Goal: Task Accomplishment & Management: Use online tool/utility

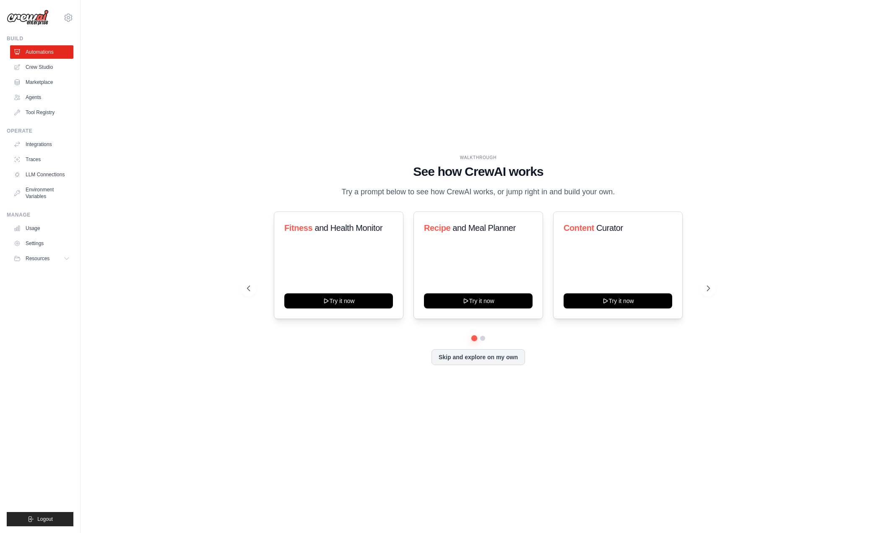
click at [218, 338] on div "WALKTHROUGH See how CrewAI works Try a prompt below to see how CrewAI works, or…" at bounding box center [478, 266] width 769 height 516
click at [237, 401] on div "WALKTHROUGH See how CrewAI works Try a prompt below to see how CrewAI works, or…" at bounding box center [478, 266] width 769 height 516
click at [533, 517] on div "WALKTHROUGH See how CrewAI works Try a prompt below to see how CrewAI works, or…" at bounding box center [478, 266] width 769 height 516
click at [57, 351] on ul "Build Automations Crew Studio Marketplace Agents" at bounding box center [40, 280] width 67 height 491
click at [53, 168] on link "LLM Connections" at bounding box center [42, 174] width 63 height 13
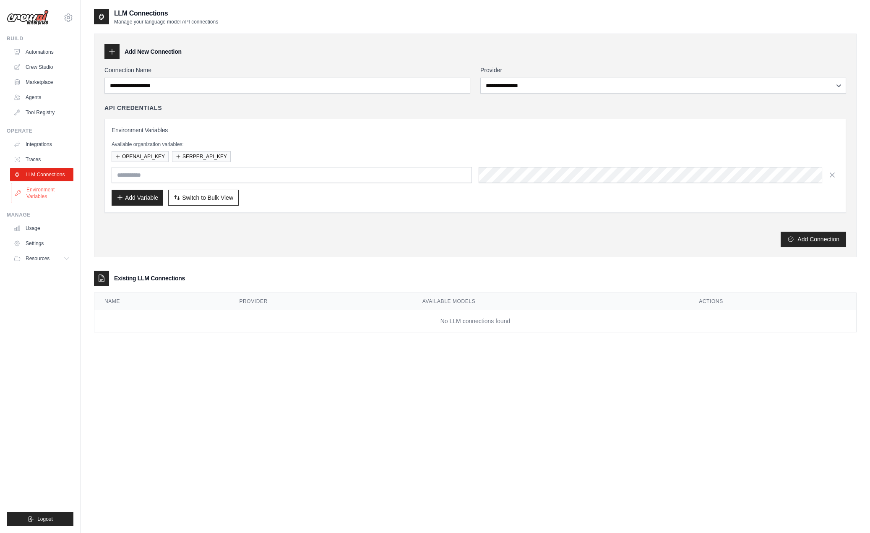
click at [32, 195] on link "Environment Variables" at bounding box center [42, 193] width 63 height 20
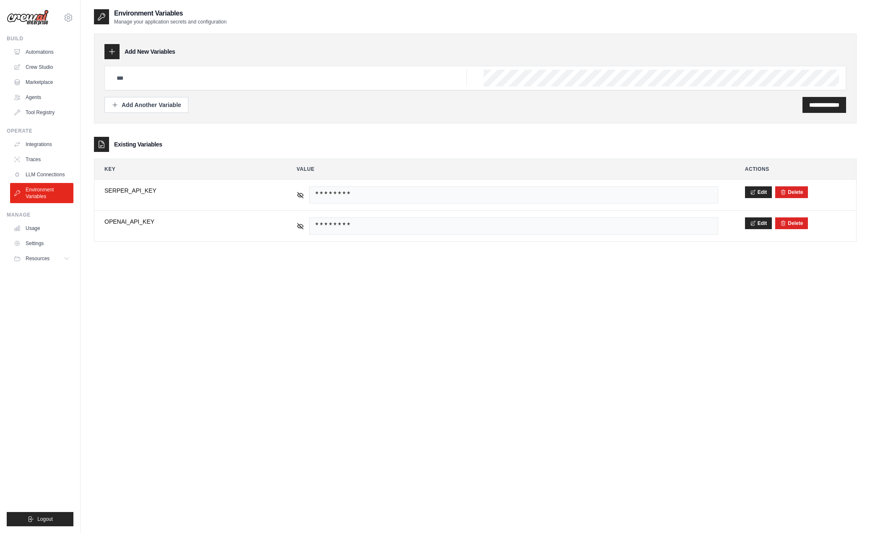
click at [34, 225] on link "Usage" at bounding box center [41, 227] width 63 height 13
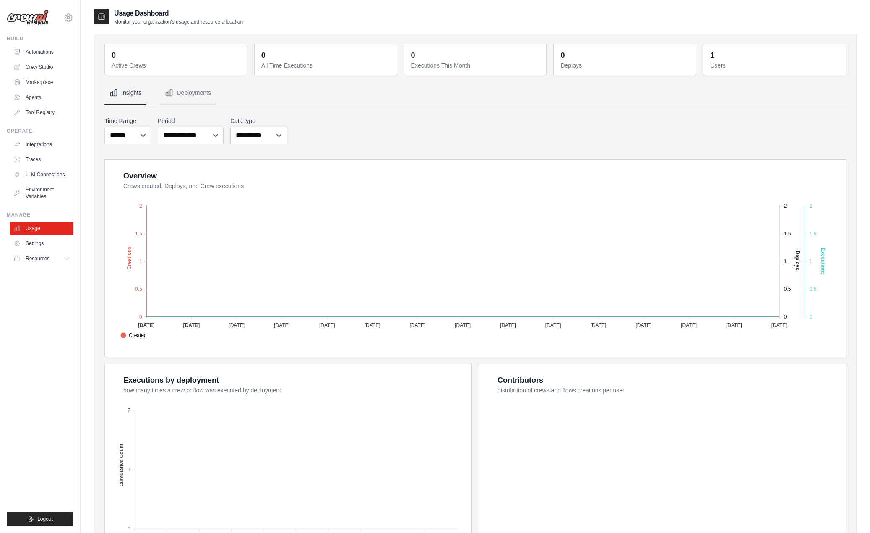
click at [62, 355] on ul "Build Automations Crew Studio Marketplace Agents" at bounding box center [40, 280] width 67 height 491
click at [45, 52] on link "Automations" at bounding box center [42, 51] width 63 height 13
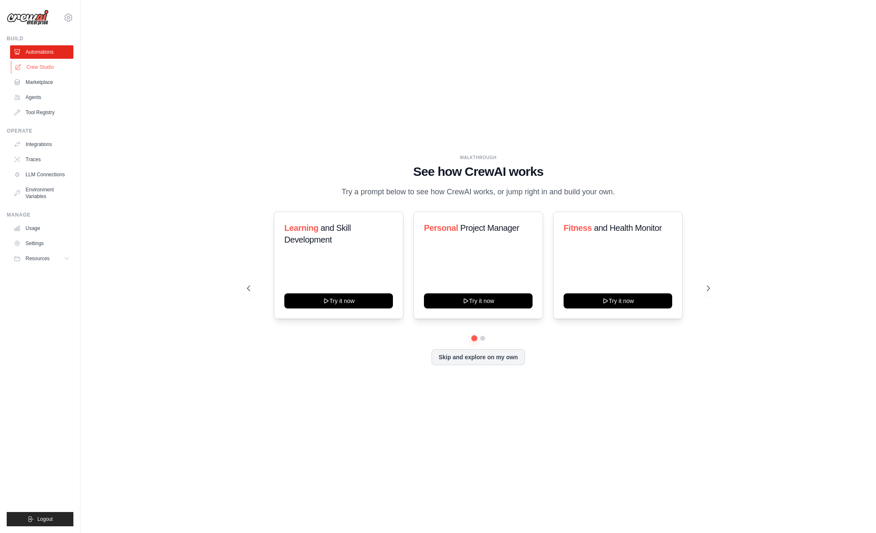
click at [45, 62] on link "Crew Studio" at bounding box center [42, 66] width 63 height 13
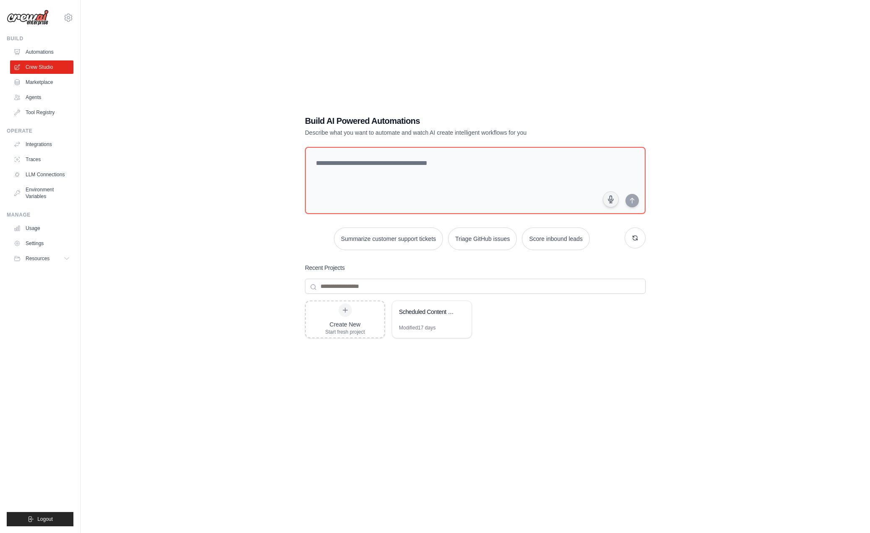
click at [190, 257] on div "Build AI Powered Automations Describe what you want to automate and watch AI cr…" at bounding box center [475, 274] width 762 height 533
click at [372, 177] on textarea at bounding box center [475, 180] width 344 height 68
drag, startPoint x: 216, startPoint y: 240, endPoint x: 244, endPoint y: 224, distance: 33.0
click at [213, 240] on div "Build AI Powered Automations Describe what you want to automate and watch AI cr…" at bounding box center [475, 274] width 762 height 533
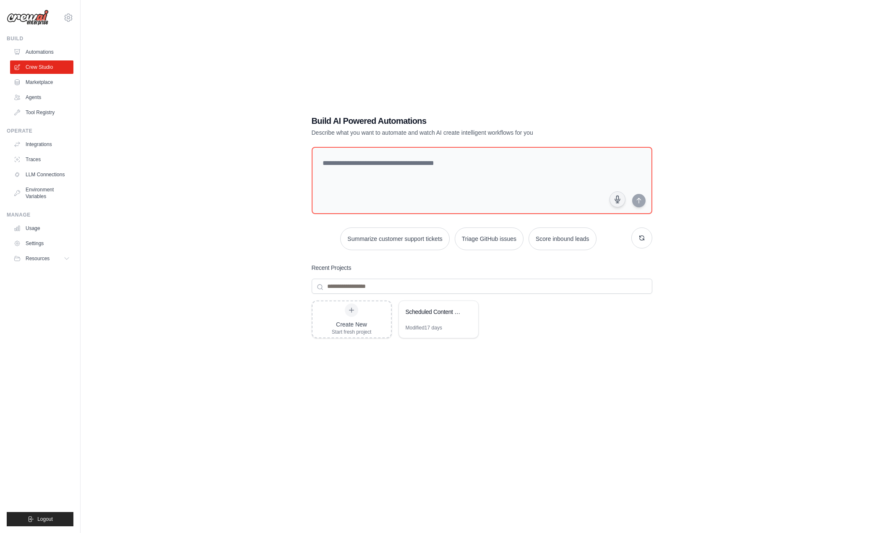
click at [164, 229] on div "Build AI Powered Automations Describe what you want to automate and watch AI cr…" at bounding box center [481, 274] width 775 height 533
click at [550, 388] on div "Create New Start fresh project Scheduled Content Delivery Automation Modified 1…" at bounding box center [482, 367] width 340 height 134
click at [323, 382] on div "Create New Start fresh project Scheduled Content Delivery Automation Modified 1…" at bounding box center [482, 367] width 340 height 134
click at [379, 416] on div "Create New Start fresh project Scheduled Content Delivery Automation Modified 1…" at bounding box center [482, 367] width 340 height 134
click at [435, 320] on div "Scheduled Content Delivery Automation" at bounding box center [438, 312] width 79 height 23
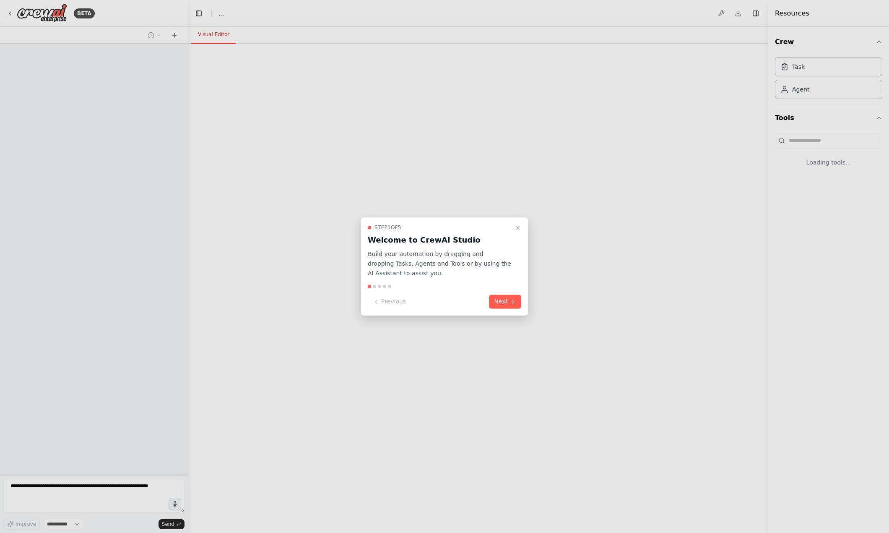
select select "****"
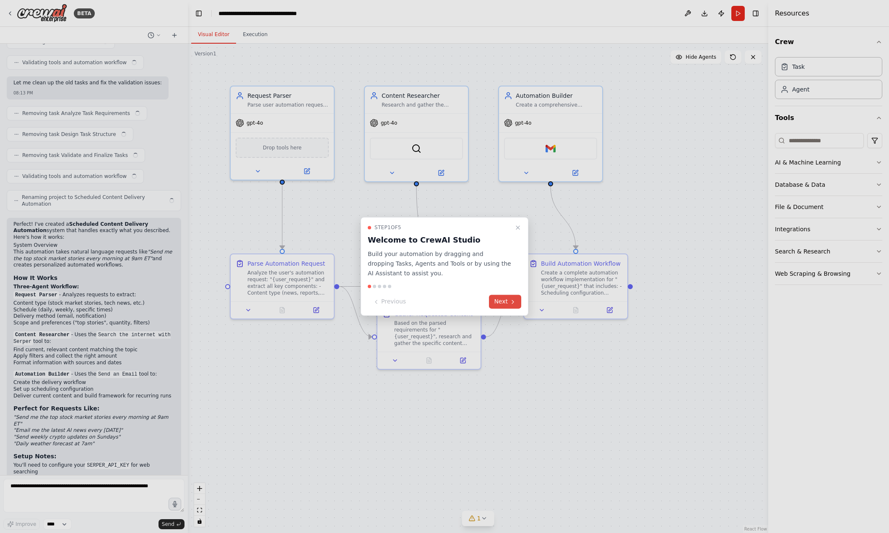
click at [501, 300] on button "Next" at bounding box center [505, 302] width 32 height 14
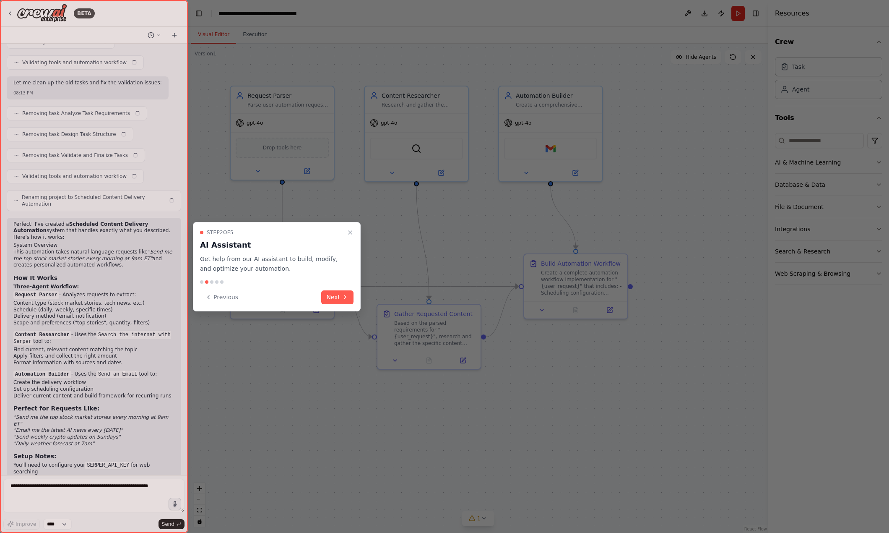
scroll to position [1419, 0]
click at [349, 299] on button "Next" at bounding box center [337, 297] width 32 height 14
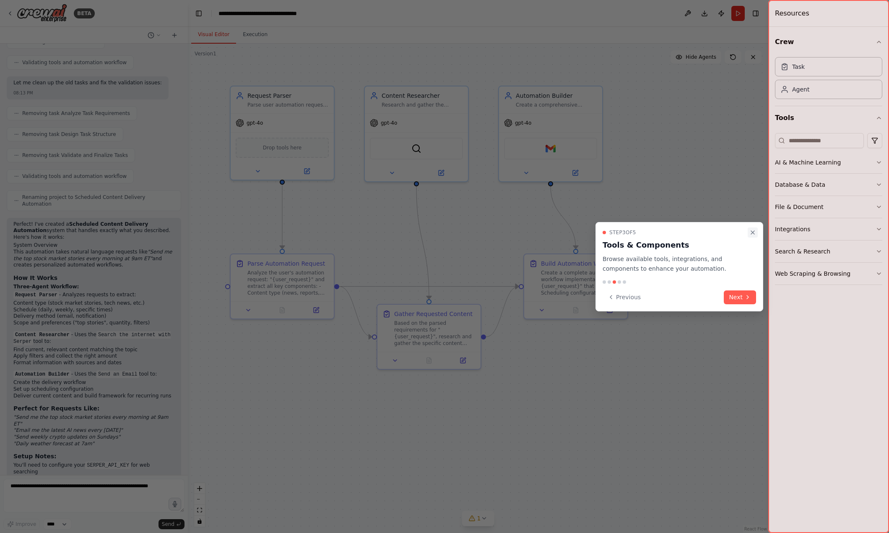
click at [754, 233] on icon "Close walkthrough" at bounding box center [752, 232] width 7 height 7
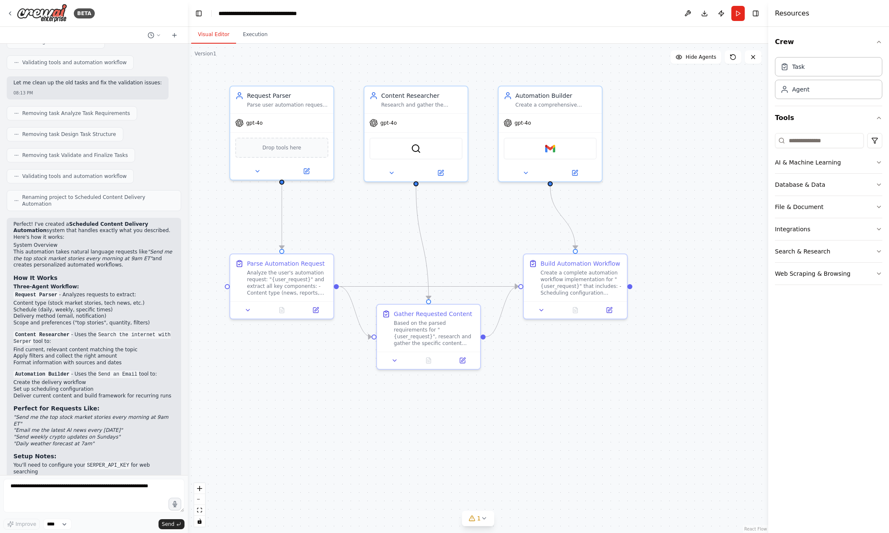
click at [618, 475] on div ".deletable-edge-delete-btn { width: 20px; height: 20px; border: 0px solid #ffff…" at bounding box center [478, 288] width 580 height 489
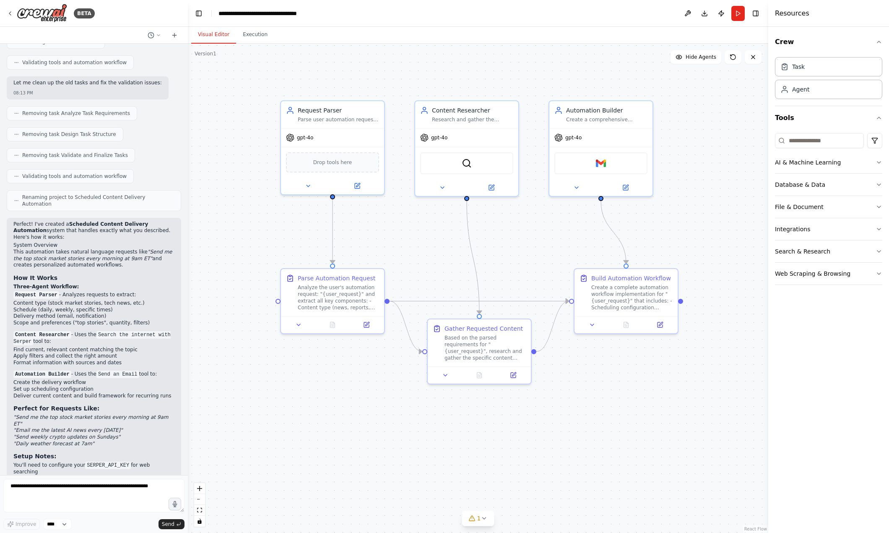
drag, startPoint x: 307, startPoint y: 408, endPoint x: 346, endPoint y: 405, distance: 39.5
click at [346, 405] on div ".deletable-edge-delete-btn { width: 20px; height: 20px; border: 0px solid #ffff…" at bounding box center [478, 288] width 580 height 489
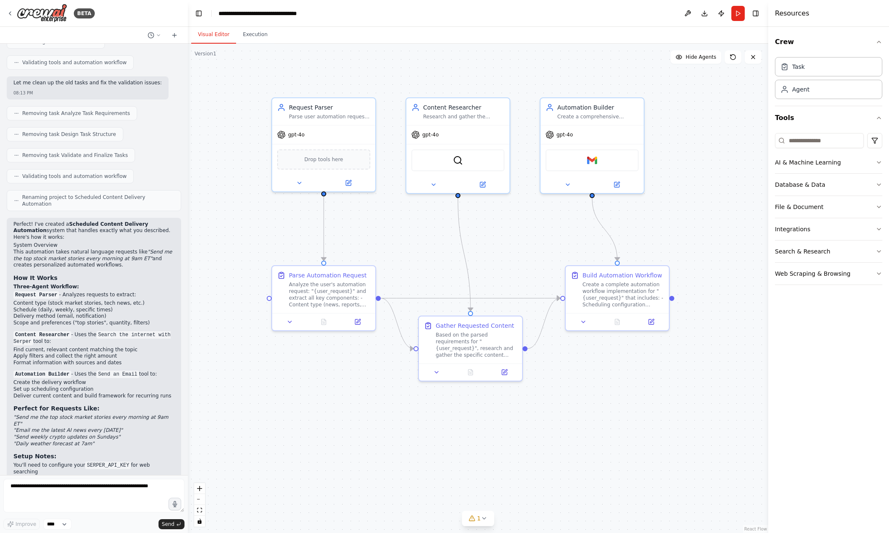
click at [607, 402] on div ".deletable-edge-delete-btn { width: 20px; height: 20px; border: 0px solid #ffff…" at bounding box center [478, 288] width 580 height 489
click at [363, 425] on div ".deletable-edge-delete-btn { width: 20px; height: 20px; border: 0px solid #ffff…" at bounding box center [478, 288] width 580 height 489
click at [13, 9] on div "BETA" at bounding box center [51, 13] width 88 height 19
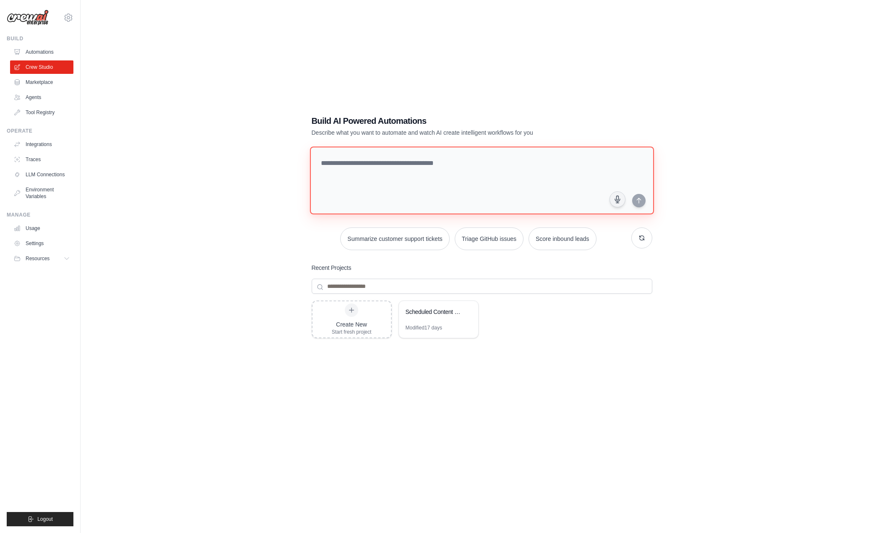
click at [357, 184] on textarea at bounding box center [481, 180] width 344 height 68
type textarea "**********"
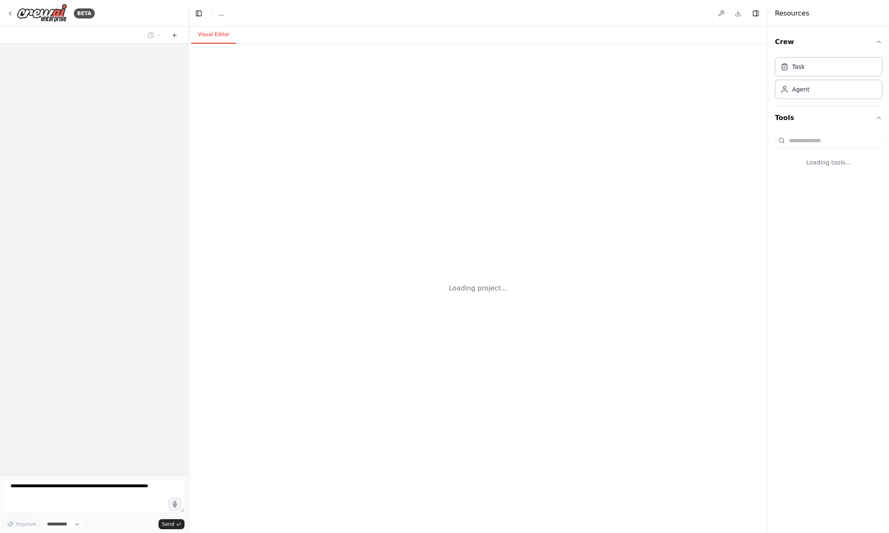
select select "****"
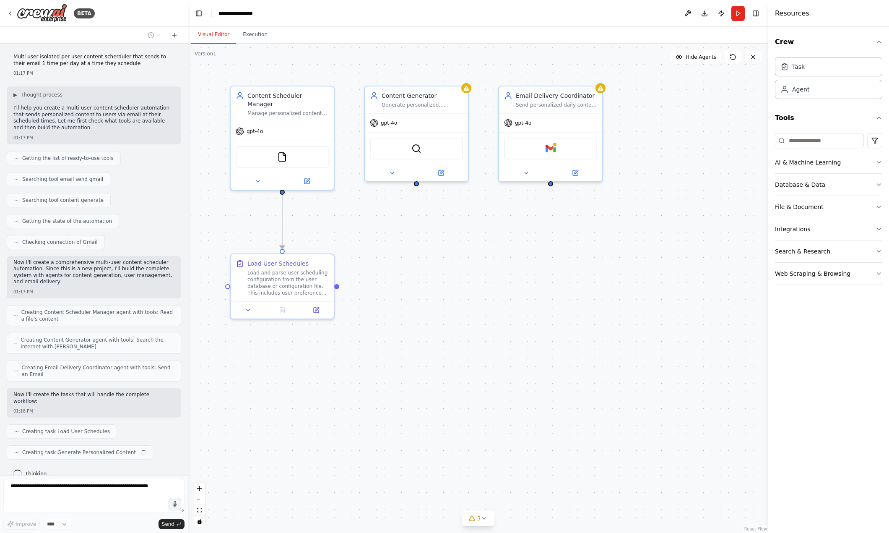
click at [430, 350] on div ".deletable-edge-delete-btn { width: 20px; height: 20px; border: 0px solid #ffff…" at bounding box center [478, 288] width 580 height 489
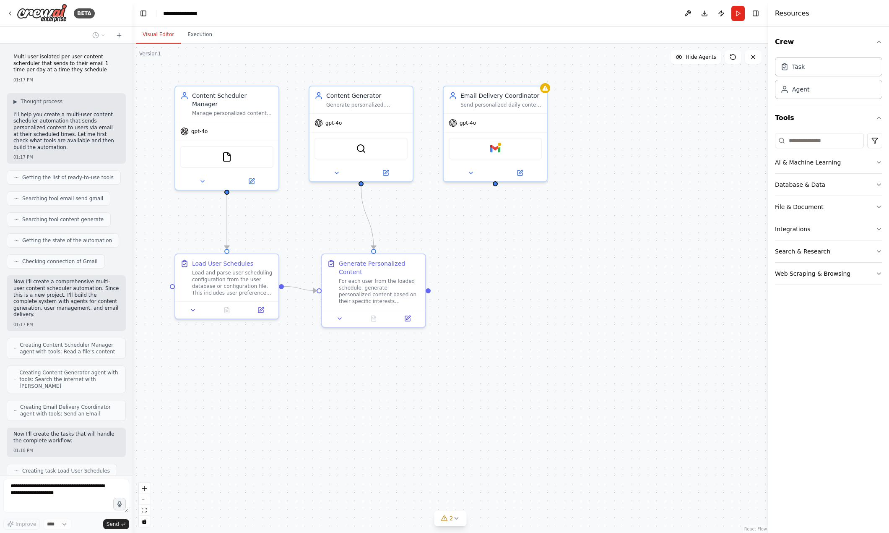
drag, startPoint x: 187, startPoint y: 78, endPoint x: 133, endPoint y: 78, distance: 54.9
click at [133, 78] on div "BETA Multi user isolated per user content scherduler that sends to their email …" at bounding box center [444, 266] width 889 height 533
drag, startPoint x: 211, startPoint y: 401, endPoint x: 302, endPoint y: 403, distance: 90.6
click at [211, 400] on div ".deletable-edge-delete-btn { width: 20px; height: 20px; border: 0px solid #ffff…" at bounding box center [451, 288] width 636 height 489
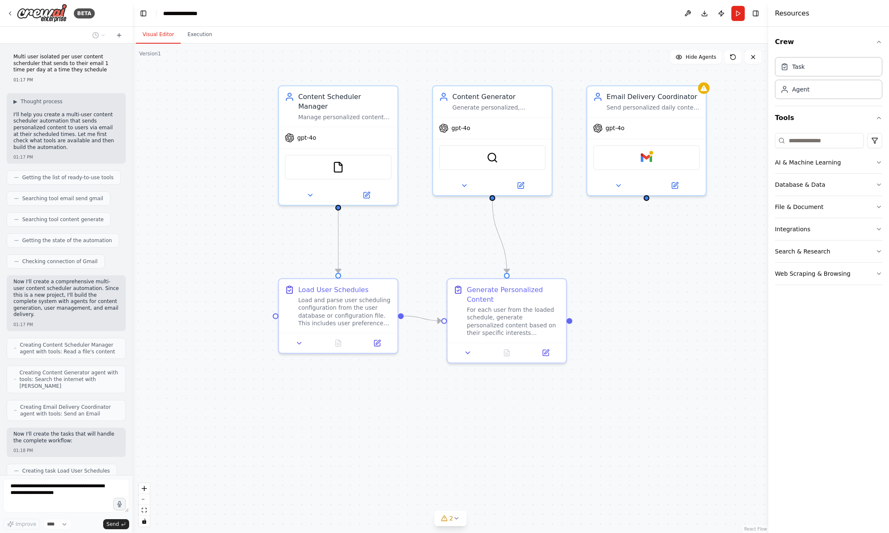
scroll to position [73, 0]
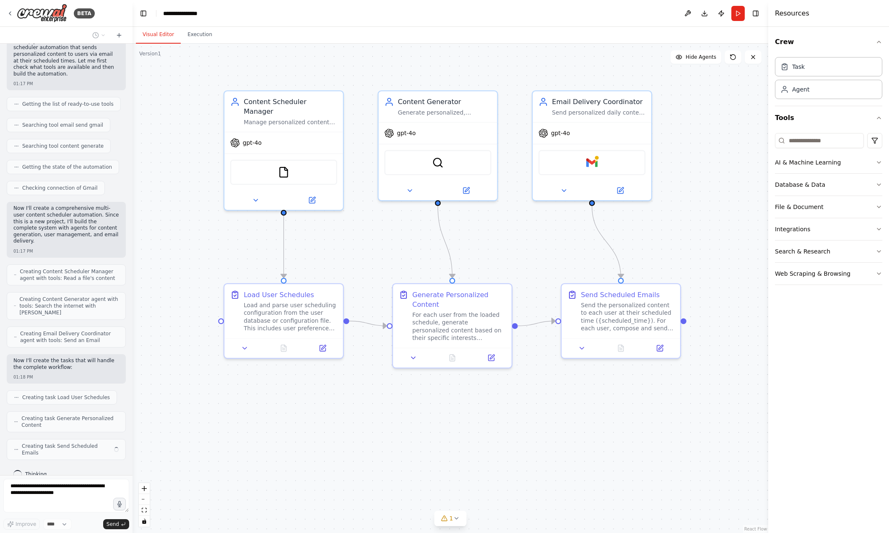
drag, startPoint x: 315, startPoint y: 410, endPoint x: 362, endPoint y: 455, distance: 64.6
click at [362, 455] on div ".deletable-edge-delete-btn { width: 20px; height: 20px; border: 0px solid #ffff…" at bounding box center [451, 288] width 636 height 489
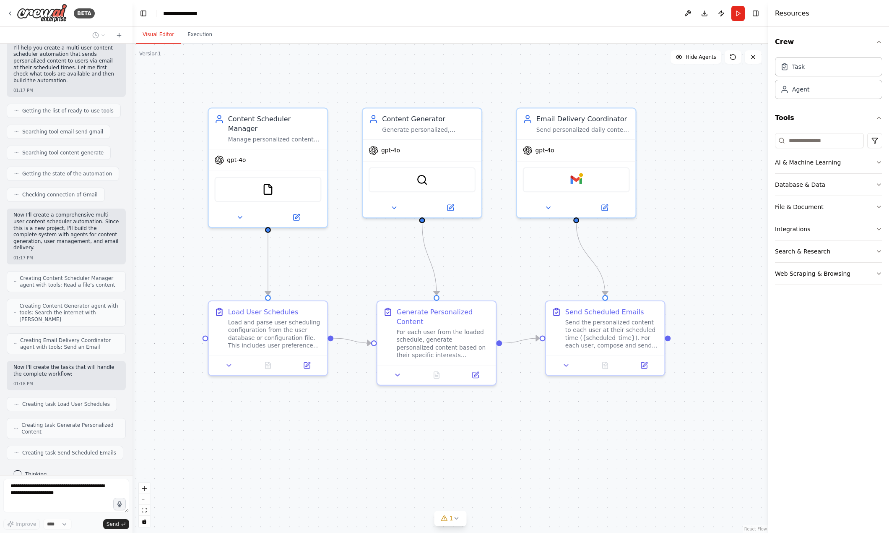
scroll to position [94, 0]
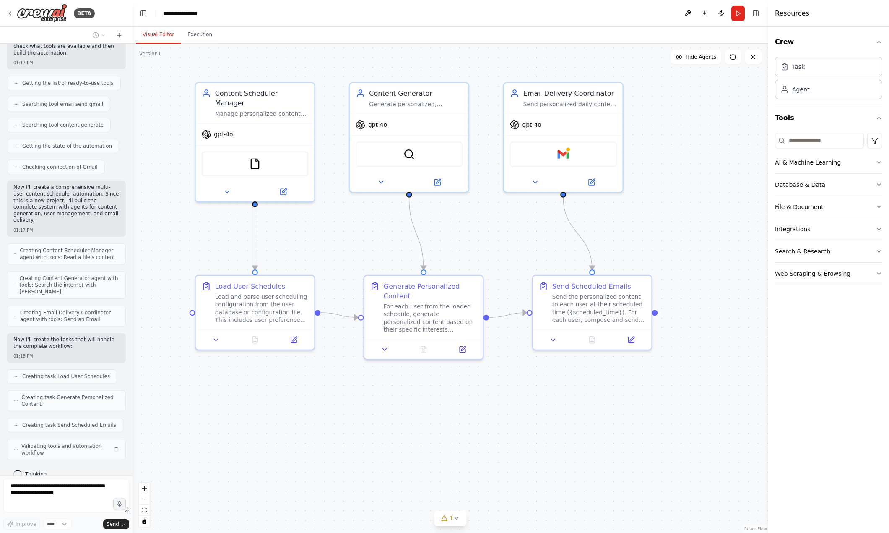
drag, startPoint x: 344, startPoint y: 459, endPoint x: 314, endPoint y: 450, distance: 31.7
click at [314, 450] on div ".deletable-edge-delete-btn { width: 20px; height: 20px; border: 0px solid #ffff…" at bounding box center [451, 288] width 636 height 489
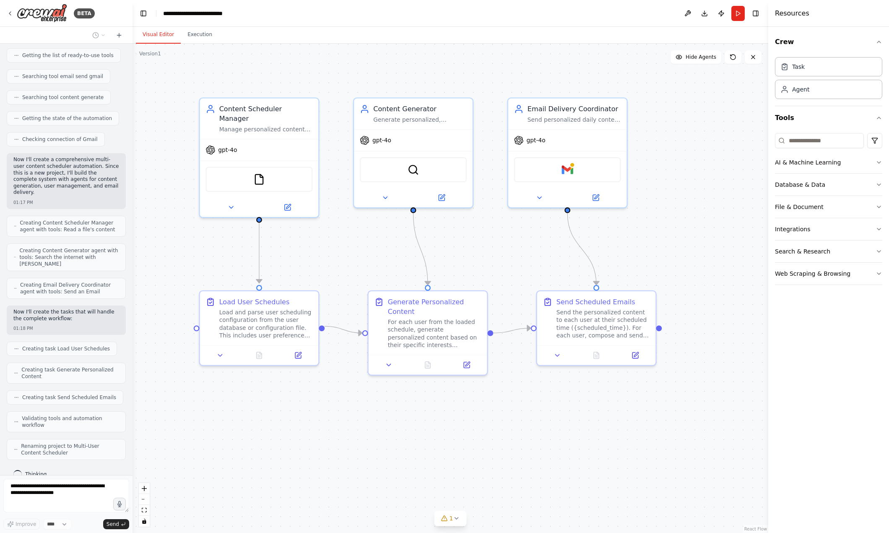
drag, startPoint x: 338, startPoint y: 411, endPoint x: 340, endPoint y: 426, distance: 15.2
click at [340, 426] on div ".deletable-edge-delete-btn { width: 20px; height: 20px; border: 0px solid #ffff…" at bounding box center [451, 288] width 636 height 489
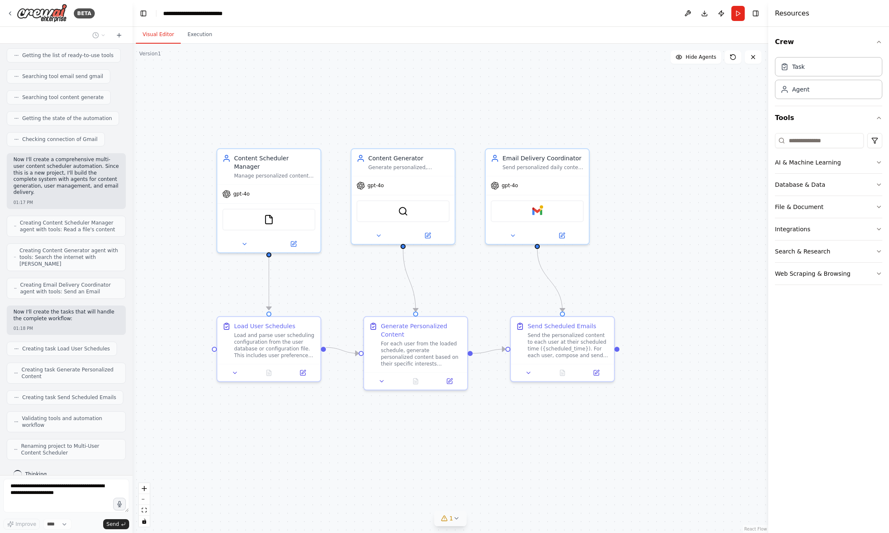
click at [455, 517] on icon at bounding box center [456, 517] width 7 height 7
click at [533, 481] on icon at bounding box center [536, 479] width 7 height 7
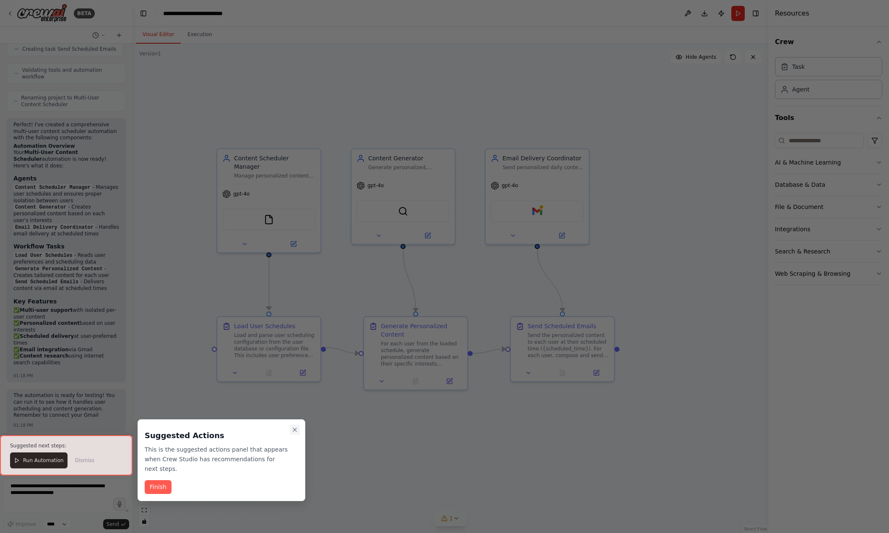
click at [297, 431] on icon "Close walkthrough" at bounding box center [294, 429] width 7 height 7
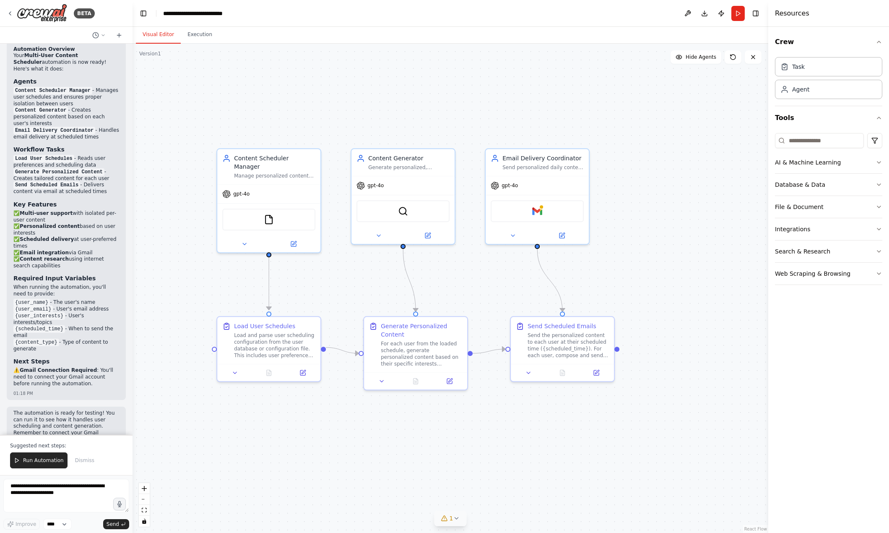
scroll to position [581, 0]
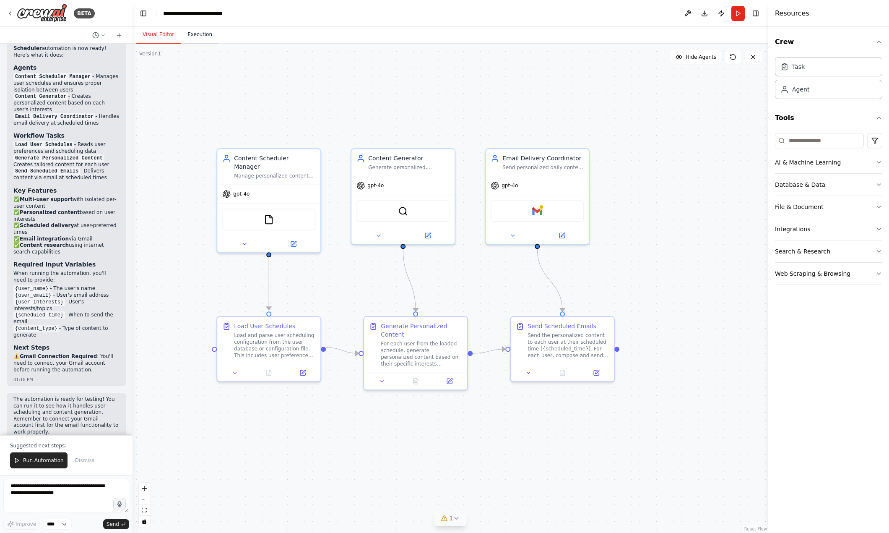
click at [196, 35] on button "Execution" at bounding box center [200, 35] width 38 height 18
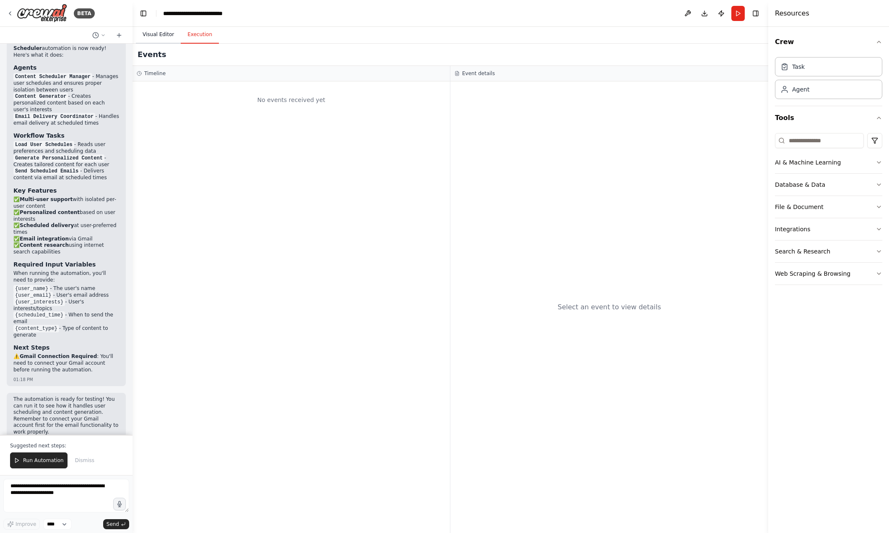
click at [153, 33] on button "Visual Editor" at bounding box center [158, 35] width 45 height 18
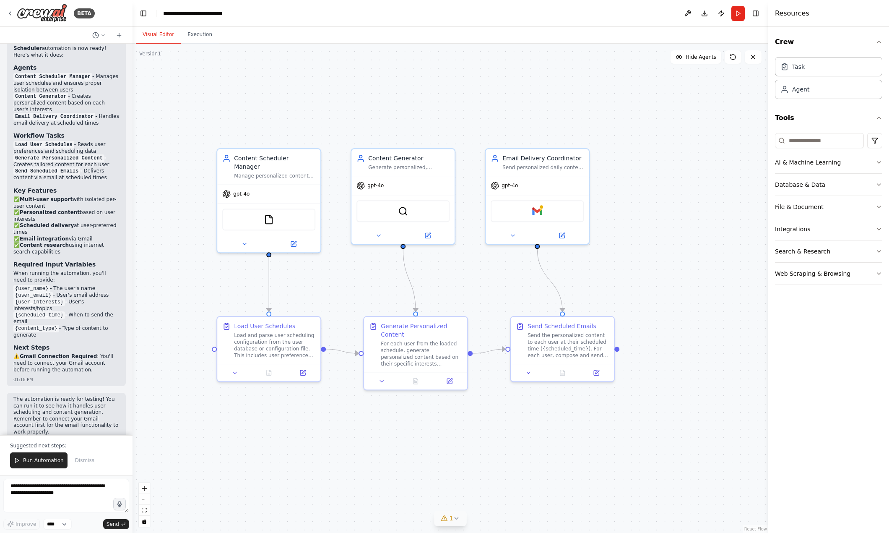
drag, startPoint x: 823, startPoint y: 382, endPoint x: 826, endPoint y: 372, distance: 11.3
click at [823, 382] on div "Crew Task Agent Tools AI & Machine Learning Database & Data File & Document Int…" at bounding box center [828, 280] width 121 height 506
click at [797, 385] on div "Crew Task Agent Tools AI & Machine Learning Database & Data File & Document Int…" at bounding box center [828, 280] width 121 height 506
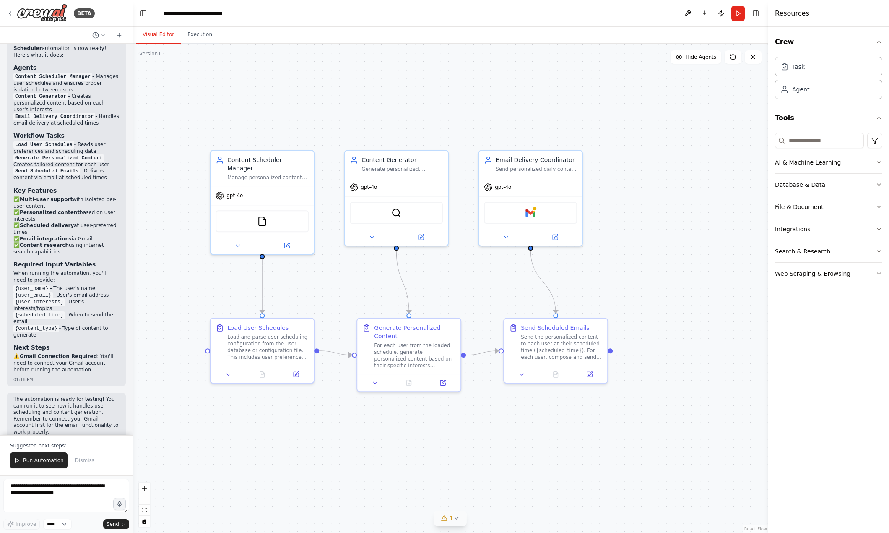
drag, startPoint x: 691, startPoint y: 335, endPoint x: 685, endPoint y: 337, distance: 6.9
click at [685, 337] on div ".deletable-edge-delete-btn { width: 20px; height: 20px; border: 0px solid #ffff…" at bounding box center [451, 288] width 636 height 489
drag, startPoint x: 520, startPoint y: 183, endPoint x: 546, endPoint y: 177, distance: 26.7
click at [546, 177] on div "gpt-4o" at bounding box center [547, 185] width 103 height 18
click at [226, 374] on icon at bounding box center [228, 372] width 7 height 7
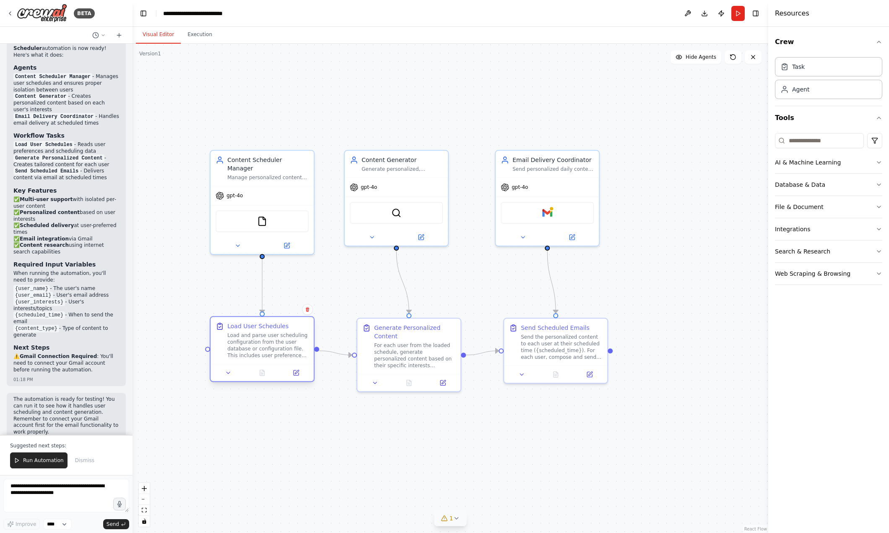
click at [229, 379] on div at bounding box center [261, 372] width 103 height 17
click at [228, 374] on icon at bounding box center [228, 372] width 7 height 7
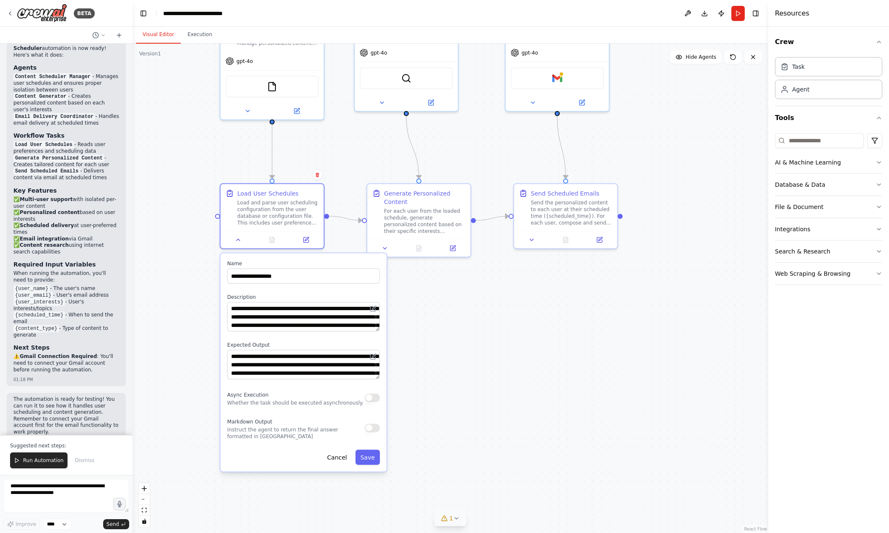
drag, startPoint x: 199, startPoint y: 337, endPoint x: 195, endPoint y: 404, distance: 67.2
click at [195, 404] on div ".deletable-edge-delete-btn { width: 20px; height: 20px; border: 0px solid #ffff…" at bounding box center [451, 288] width 636 height 489
click at [237, 240] on icon at bounding box center [238, 238] width 7 height 7
click at [215, 346] on div ".deletable-edge-delete-btn { width: 20px; height: 20px; border: 0px solid #ffff…" at bounding box center [451, 288] width 636 height 489
click at [268, 199] on div "Load and parse user scheduling configuration from the user database or configur…" at bounding box center [276, 210] width 81 height 27
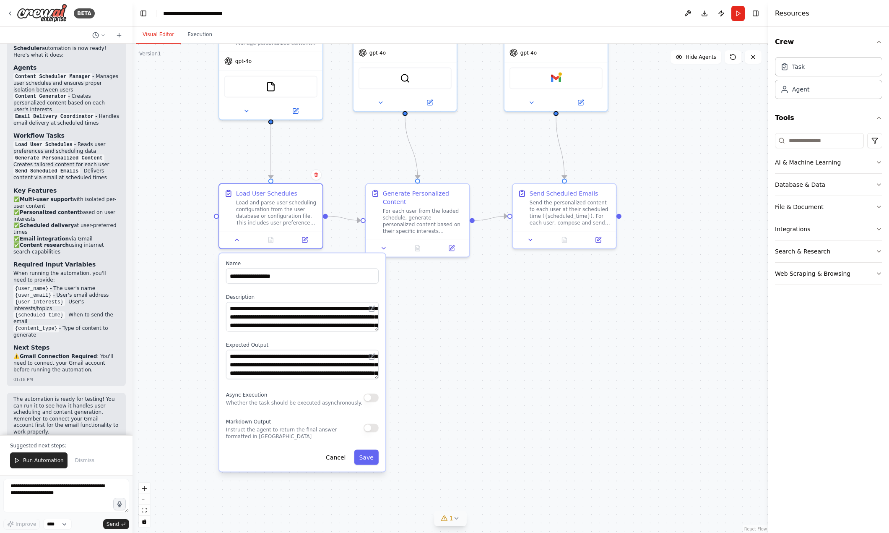
click at [186, 343] on div ".deletable-edge-delete-btn { width: 20px; height: 20px; border: 0px solid #ffff…" at bounding box center [451, 288] width 636 height 489
drag, startPoint x: 13, startPoint y: 137, endPoint x: 84, endPoint y: 170, distance: 78.4
click at [84, 170] on div "Perfect! I've created a comprehensive multi-user content scheduler automation w…" at bounding box center [66, 197] width 119 height 378
click at [84, 170] on div "Perfect! I've created a comprehensive multi-user content scheduler automation w…" at bounding box center [66, 193] width 106 height 364
click at [551, 403] on div ".deletable-edge-delete-btn { width: 20px; height: 20px; border: 0px solid #ffff…" at bounding box center [451, 288] width 636 height 489
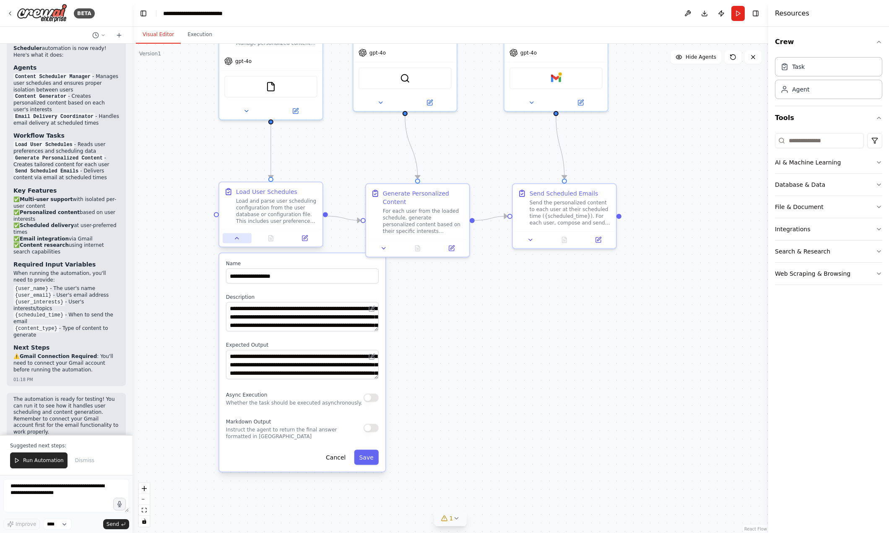
click at [237, 236] on icon at bounding box center [237, 238] width 7 height 7
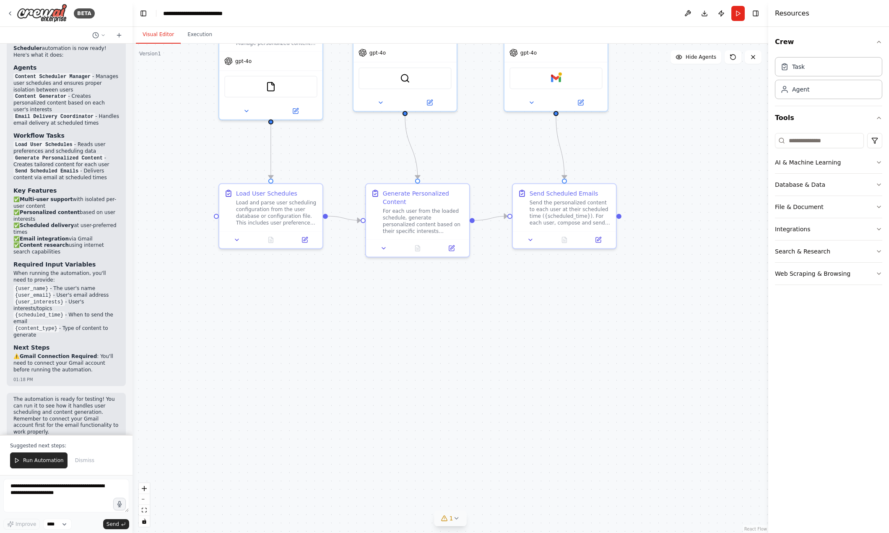
click at [278, 391] on div ".deletable-edge-delete-btn { width: 20px; height: 20px; border: 0px solid #ffff…" at bounding box center [451, 288] width 636 height 489
click at [555, 218] on div "Send the personalized content to each user at their scheduled time ({scheduled_…" at bounding box center [570, 210] width 81 height 27
click at [581, 213] on div "Send the personalized content to each user at their scheduled time ({scheduled_…" at bounding box center [570, 210] width 81 height 27
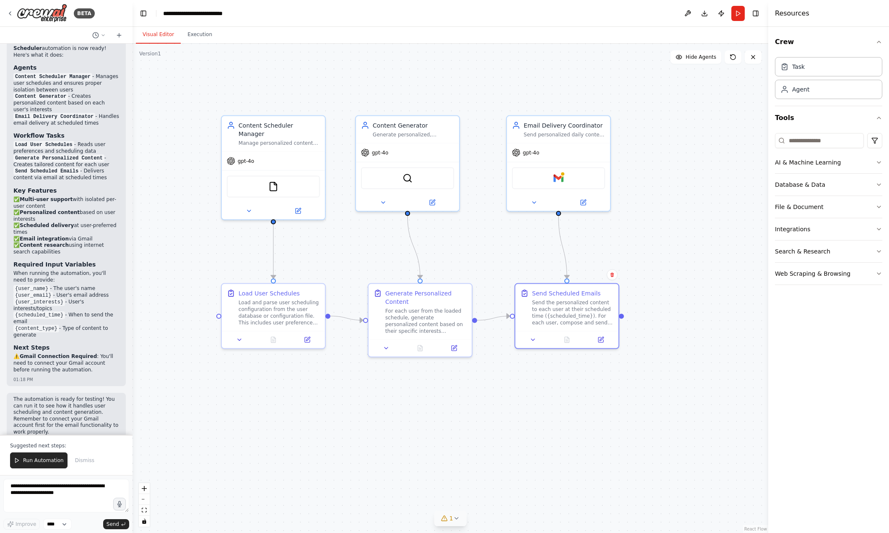
drag, startPoint x: 575, startPoint y: 348, endPoint x: 577, endPoint y: 448, distance: 99.8
click at [577, 448] on div ".deletable-edge-delete-btn { width: 20px; height: 20px; border: 0px solid #ffff…" at bounding box center [451, 288] width 636 height 489
click at [706, 17] on button "Download" at bounding box center [704, 13] width 13 height 15
